Goal: Download file/media

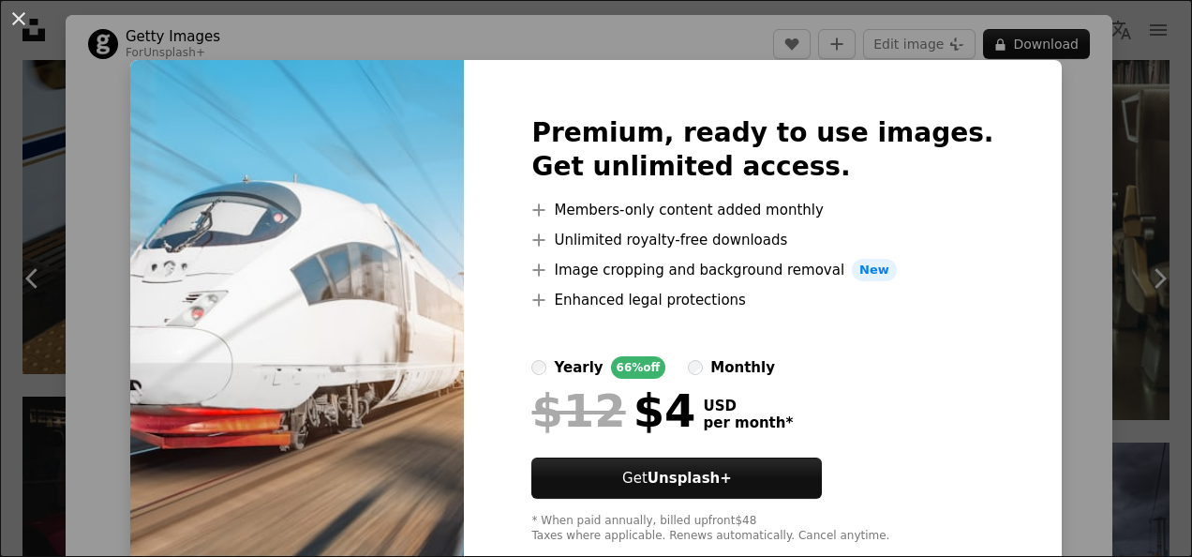
scroll to position [44, 0]
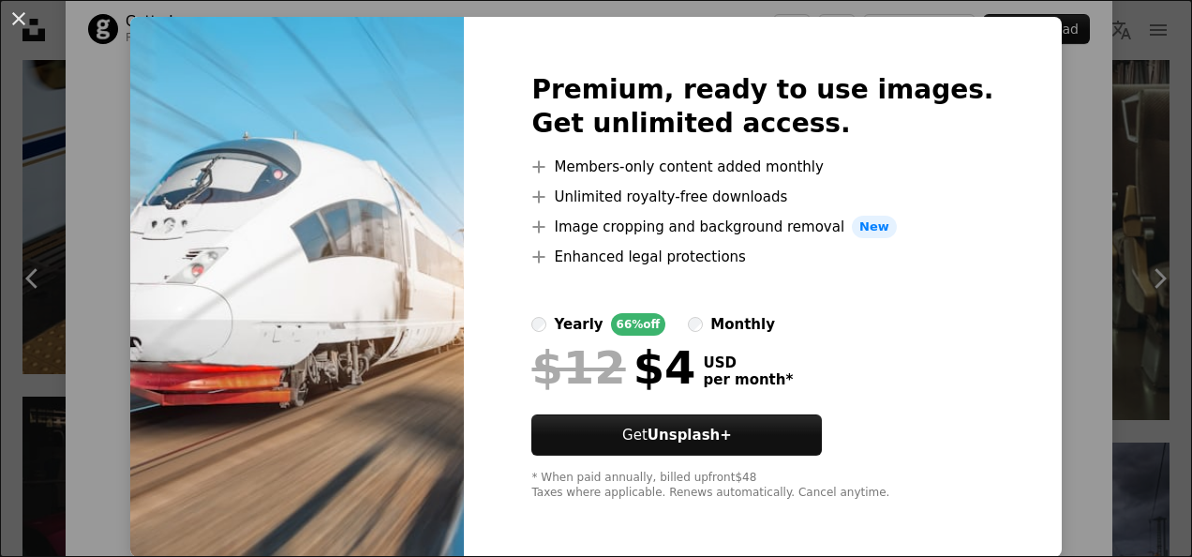
click at [161, 192] on img at bounding box center [297, 287] width 334 height 540
click at [24, 26] on button "An X shape" at bounding box center [18, 18] width 22 height 22
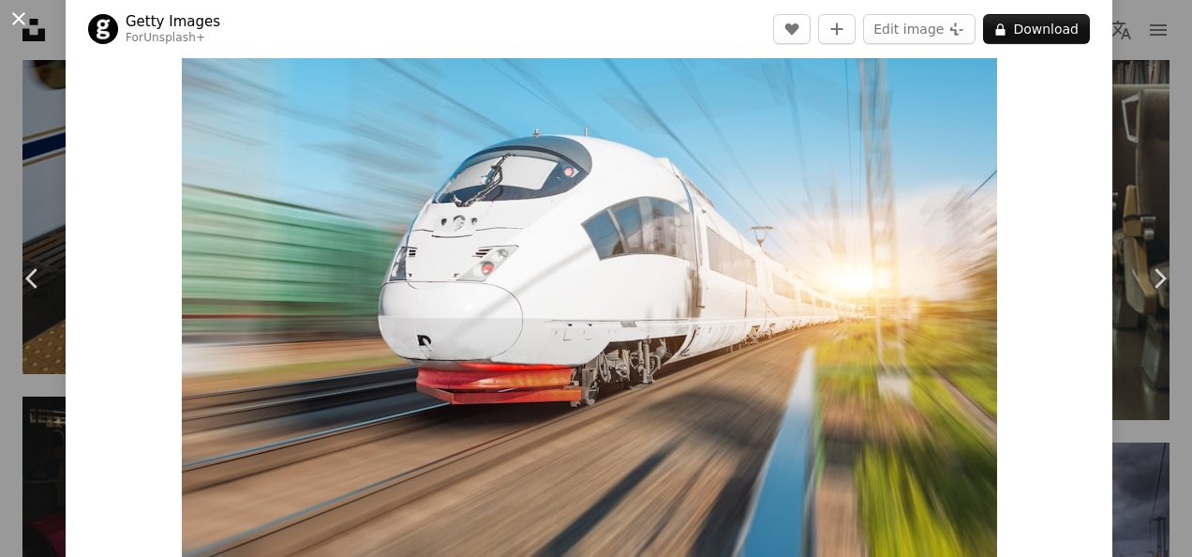
click at [20, 20] on button "An X shape" at bounding box center [18, 18] width 22 height 22
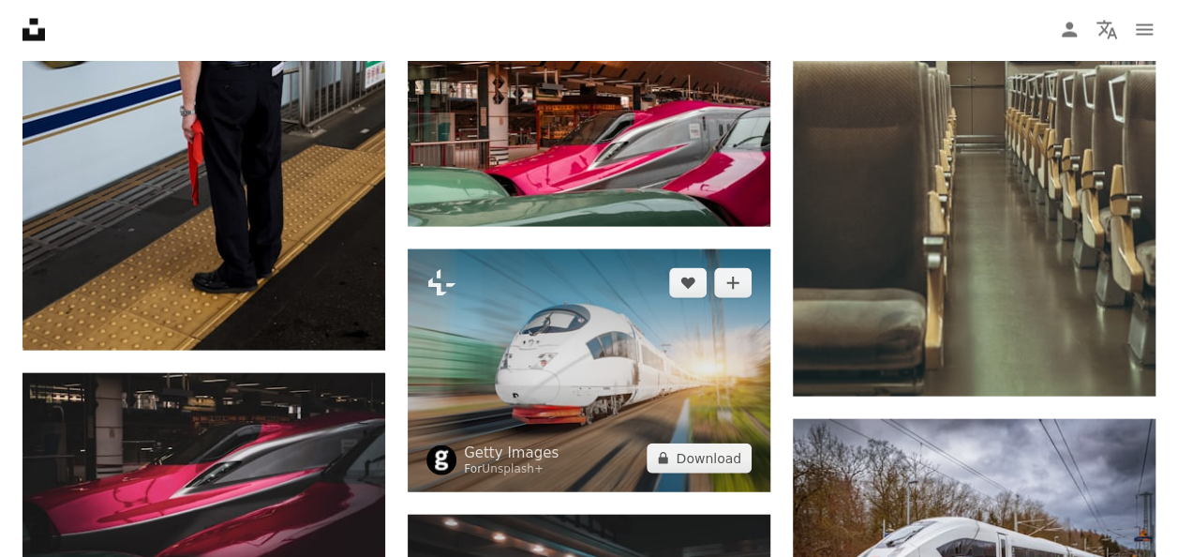
drag, startPoint x: 506, startPoint y: 361, endPoint x: 602, endPoint y: 418, distance: 111.4
click at [602, 418] on img at bounding box center [589, 370] width 363 height 242
